Goal: Information Seeking & Learning: Learn about a topic

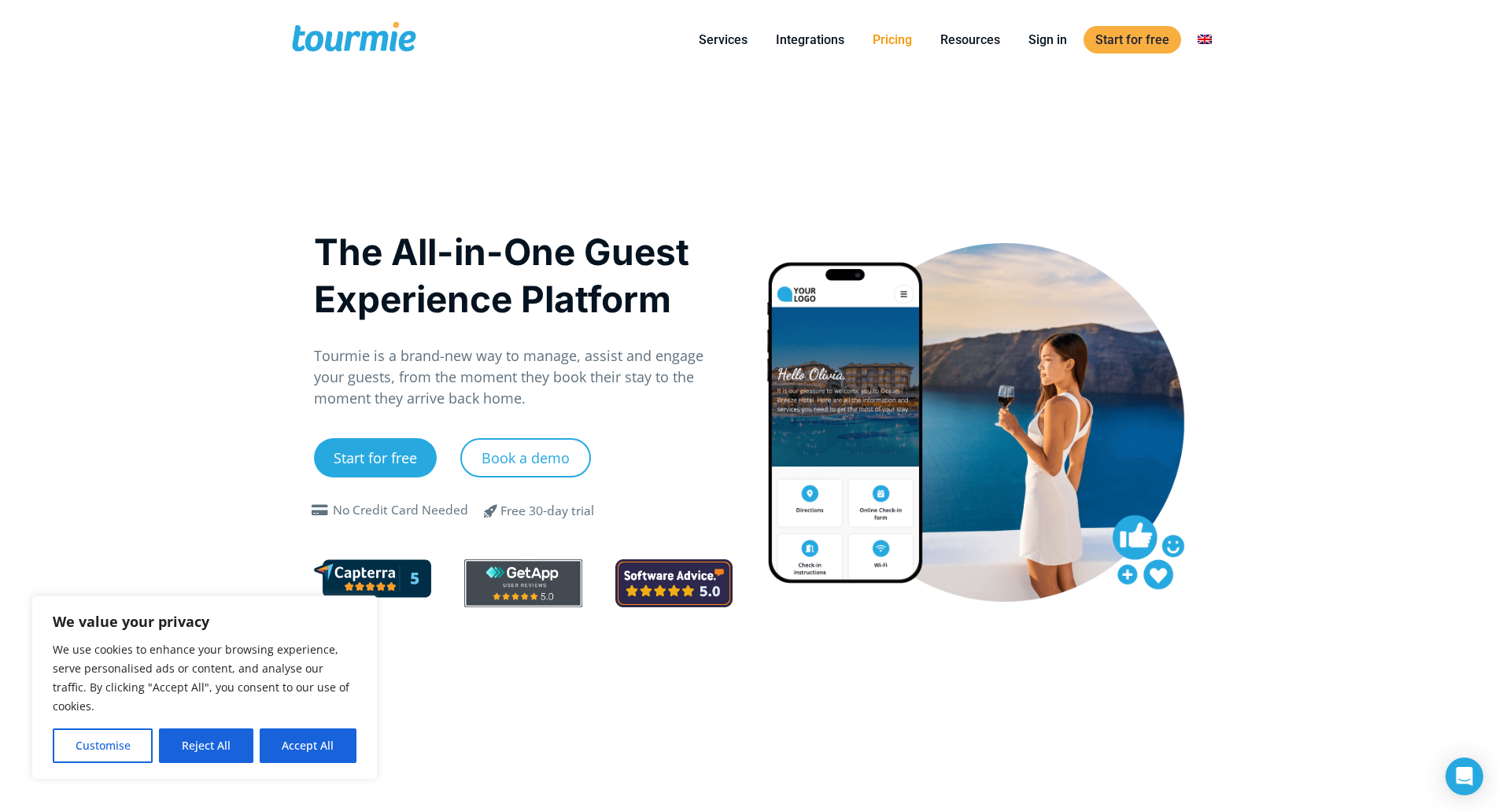
click at [884, 35] on link "Pricing" at bounding box center [892, 40] width 63 height 20
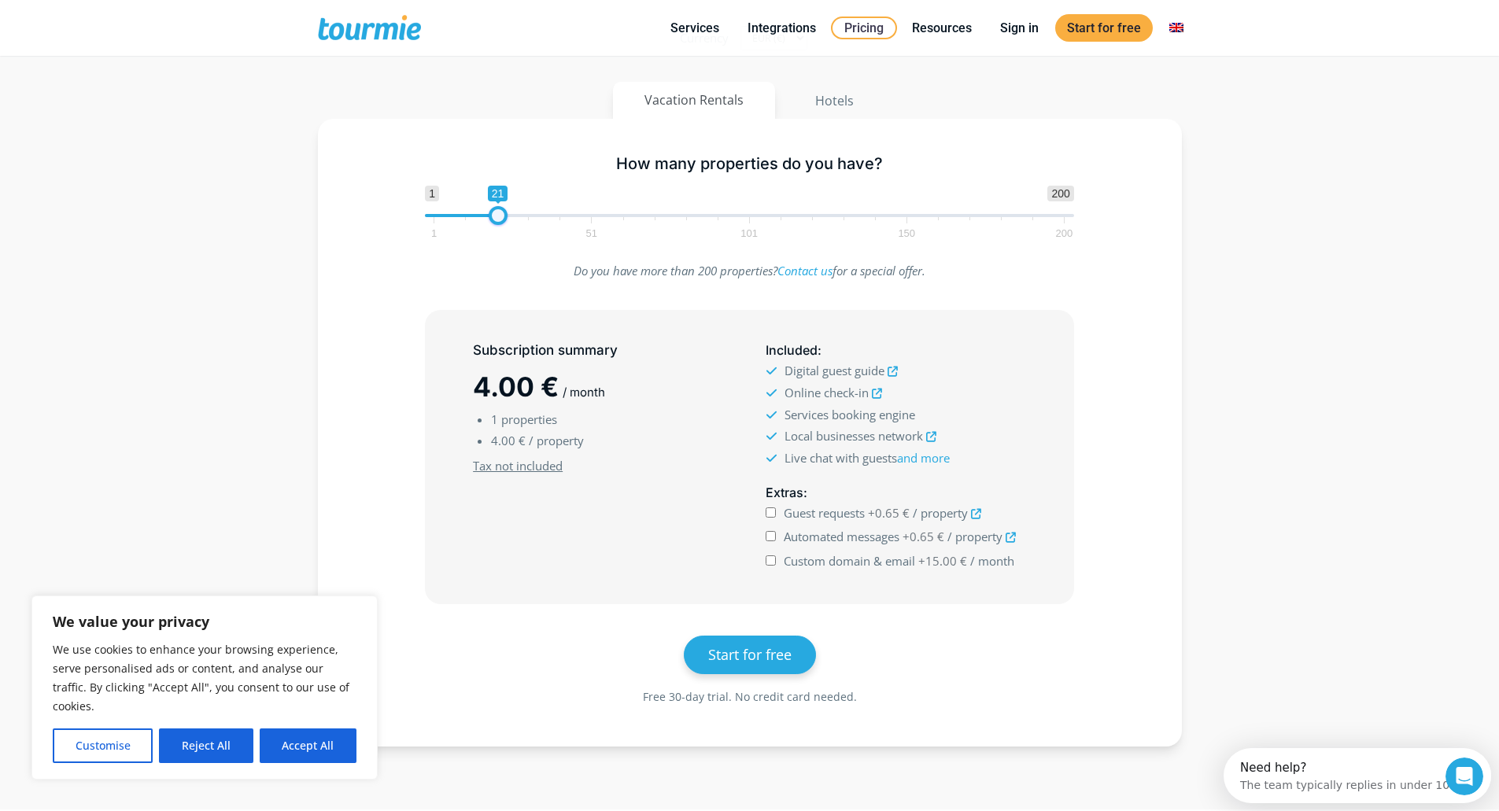
drag, startPoint x: 428, startPoint y: 212, endPoint x: 492, endPoint y: 213, distance: 63.7
click at [492, 213] on span at bounding box center [498, 215] width 19 height 19
type input "1"
drag, startPoint x: 492, startPoint y: 213, endPoint x: 356, endPoint y: 212, distance: 136.1
click at [356, 212] on div "How many properties do you have? 1 200 0 0 1 1 51 101 150 200 1" at bounding box center [750, 193] width 818 height 102
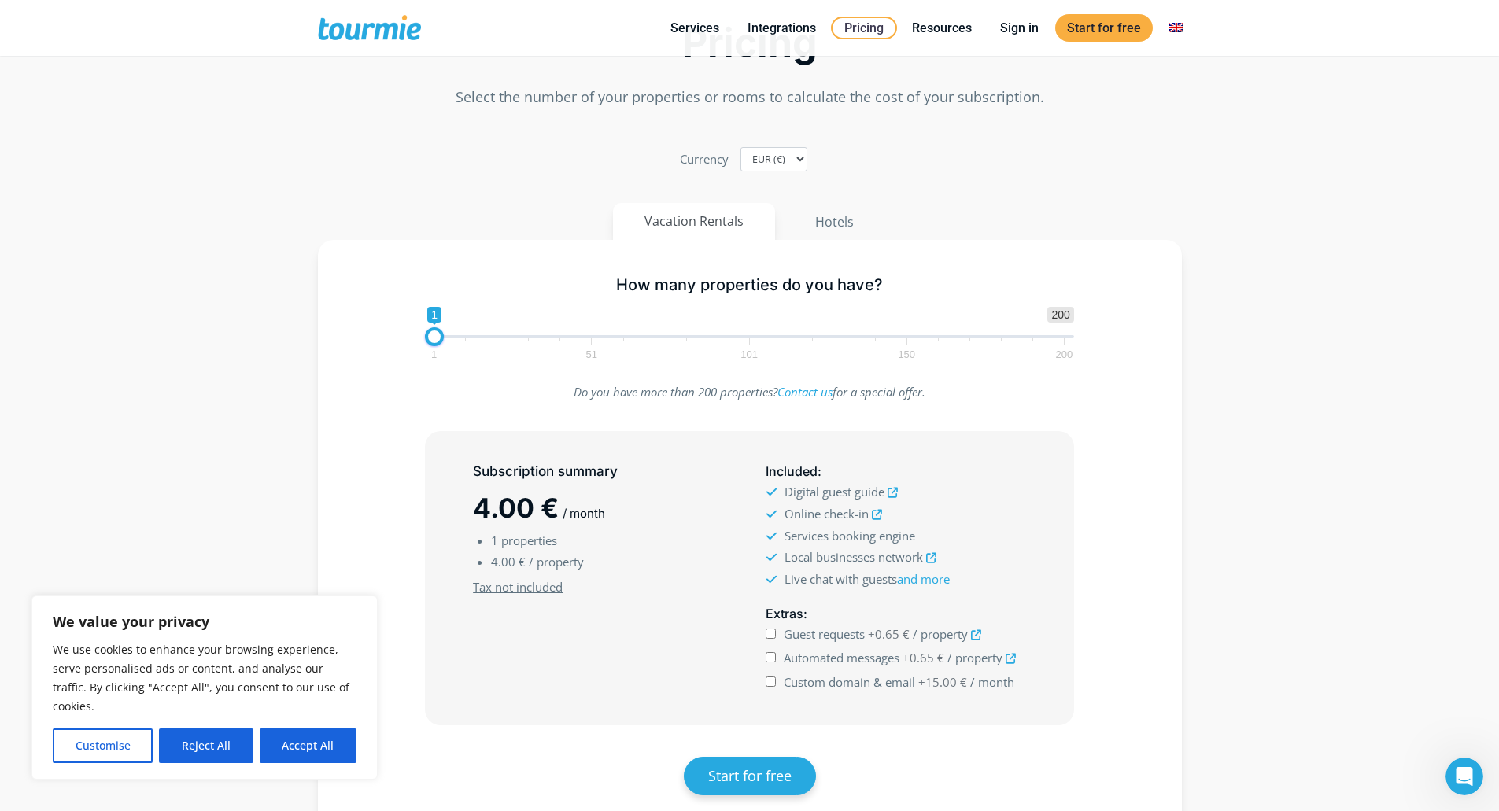
scroll to position [46, 0]
click at [828, 223] on button "Hotels" at bounding box center [834, 223] width 103 height 38
click at [711, 230] on button "Vacation Rentals" at bounding box center [695, 223] width 164 height 38
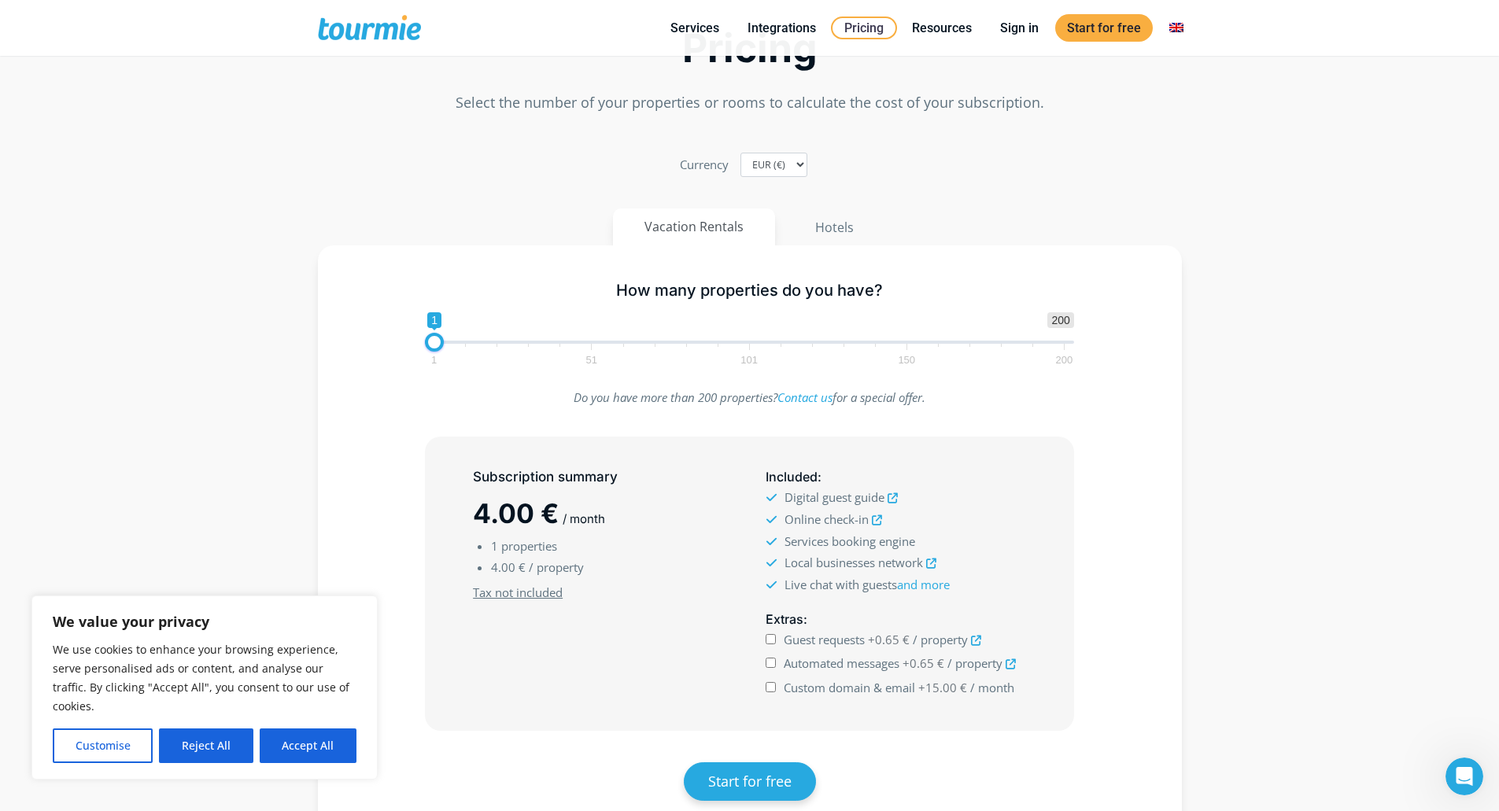
scroll to position [0, 0]
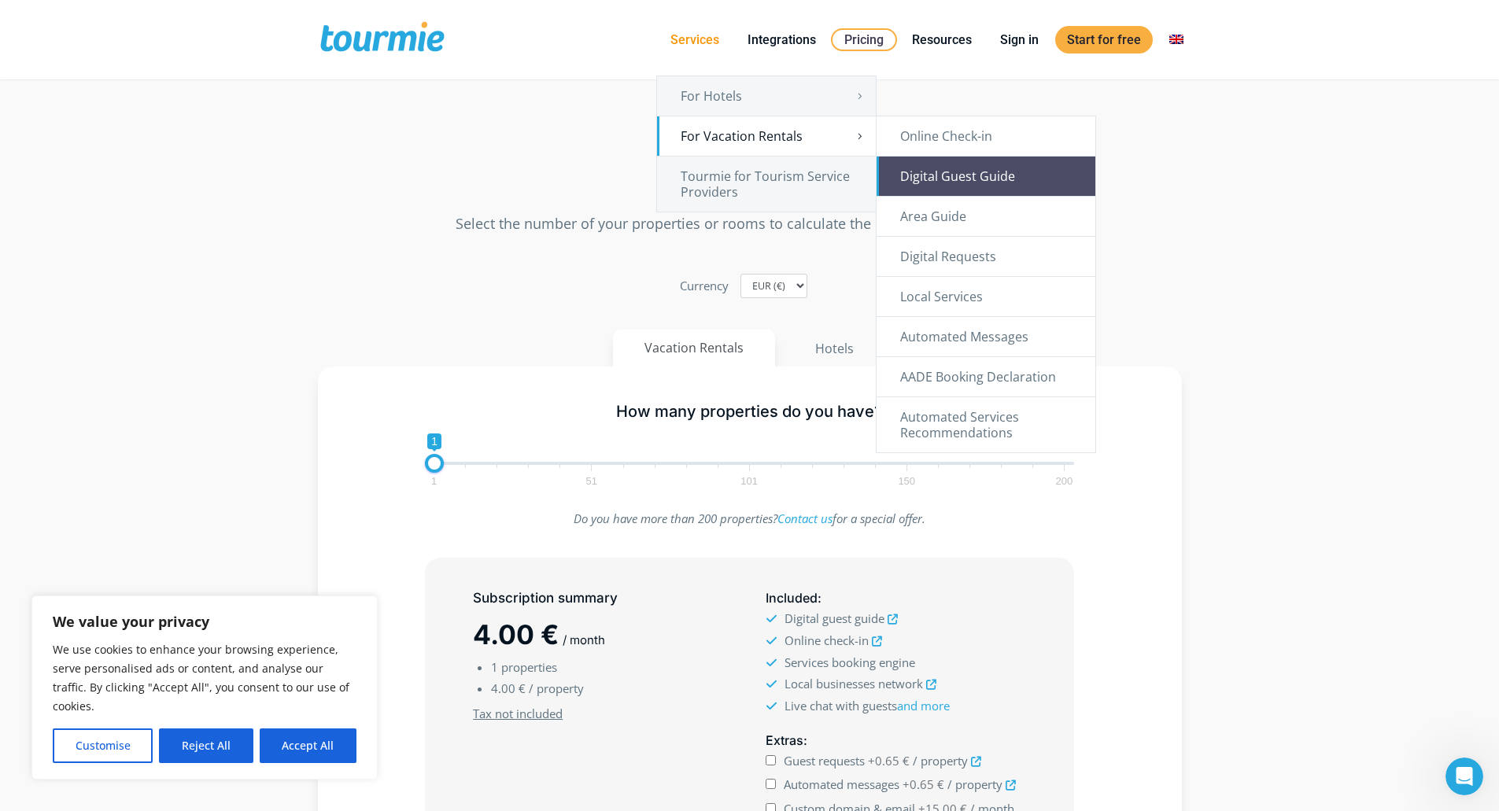
click at [969, 169] on link "Digital Guest Guide" at bounding box center [985, 176] width 219 height 39
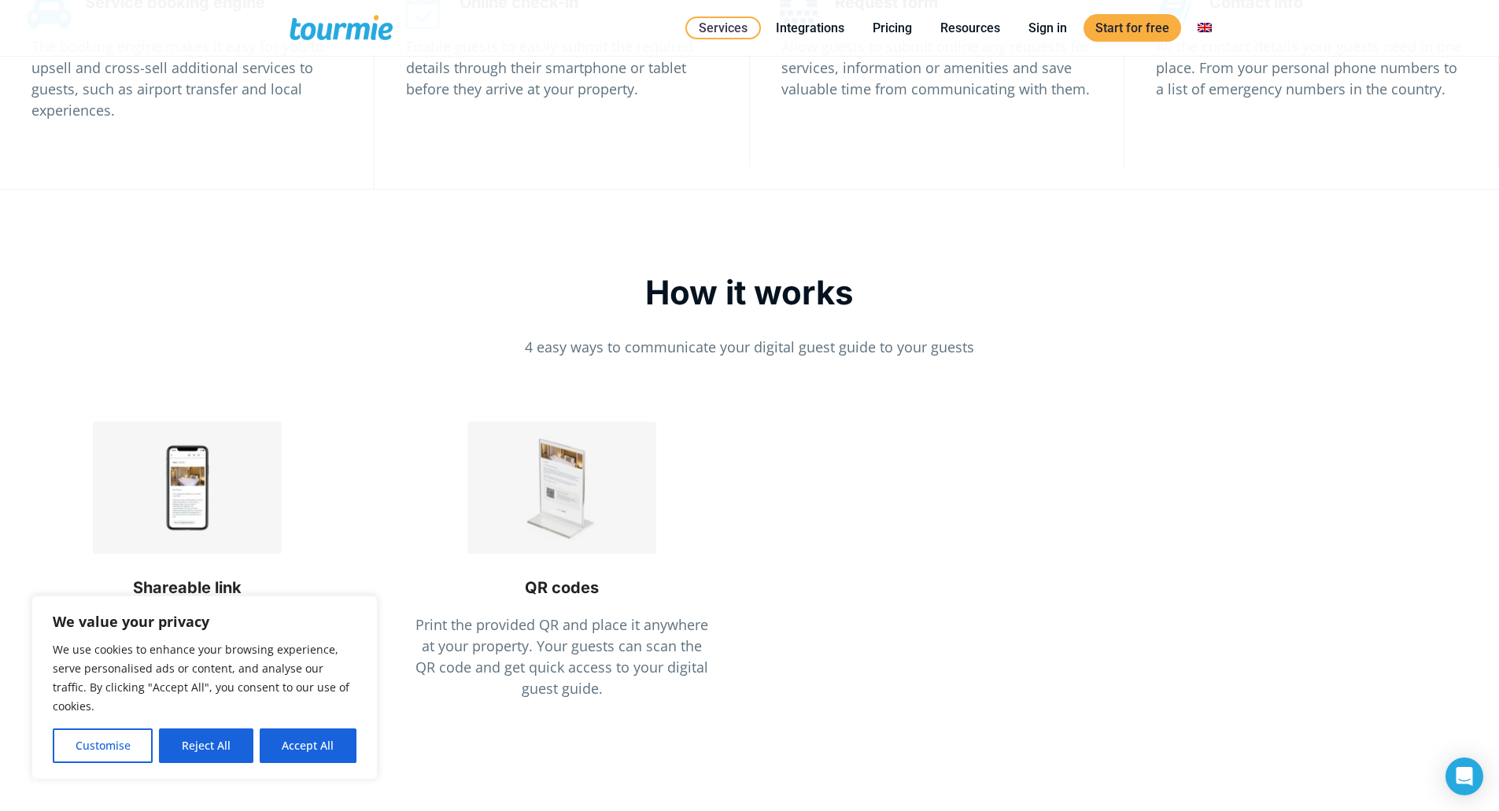
scroll to position [3452, 0]
